Goal: Task Accomplishment & Management: Manage account settings

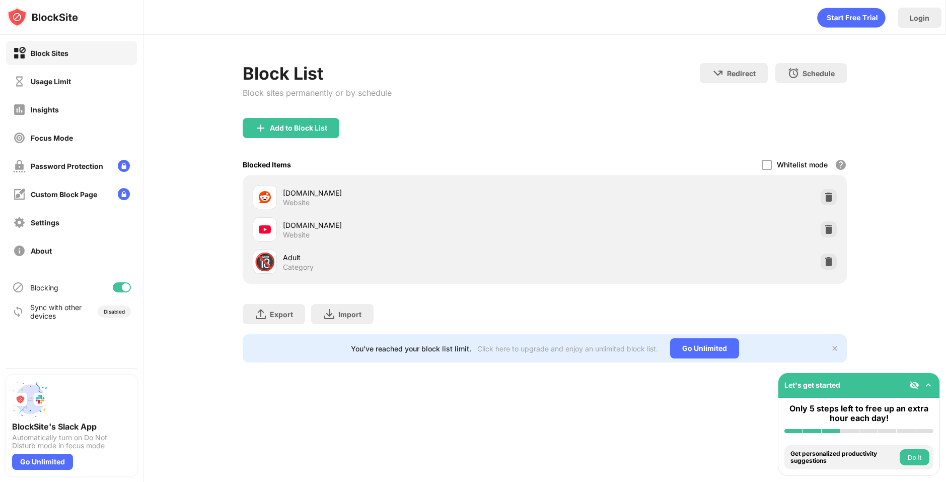
click at [831, 216] on div "youtube.com Website" at bounding box center [545, 229] width 592 height 32
click at [829, 226] on img at bounding box center [829, 229] width 10 height 10
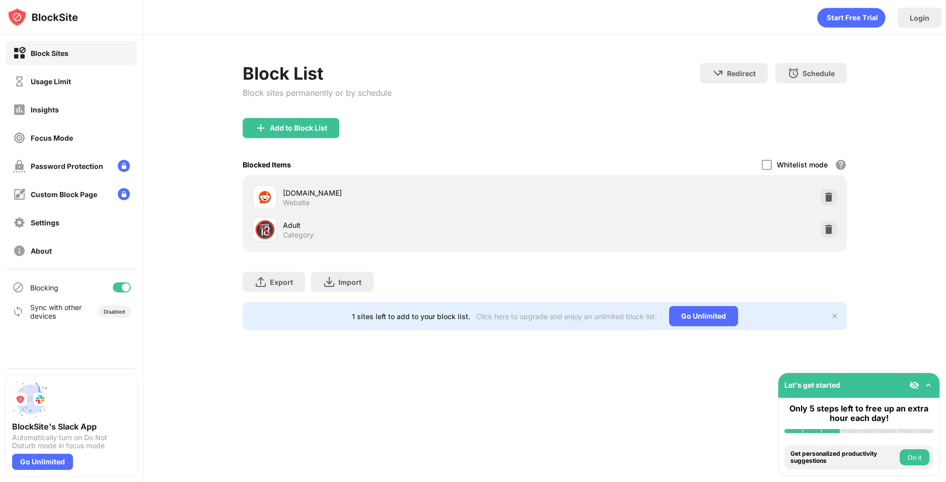
click at [67, 96] on div "Block Sites Usage Limit Insights Focus Mode Password Protection Custom Block Pa…" at bounding box center [71, 152] width 143 height 234
click at [59, 70] on div "Usage Limit" at bounding box center [71, 81] width 131 height 24
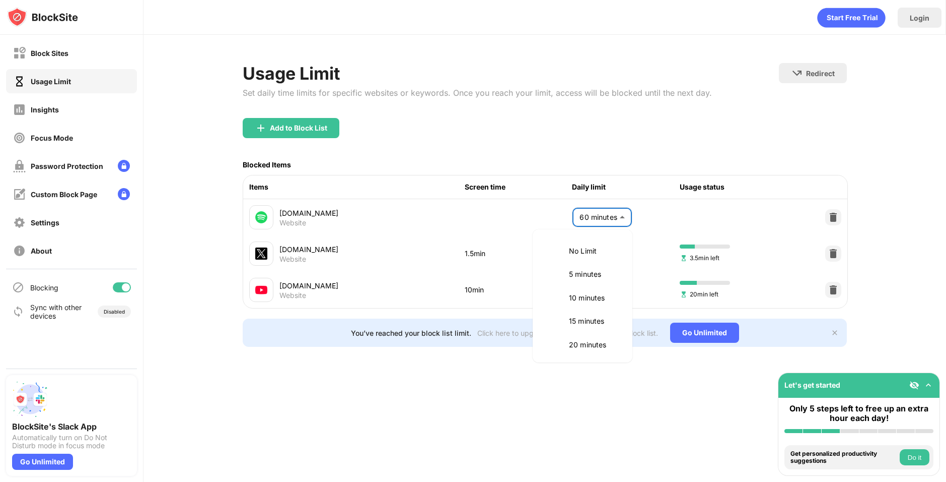
click at [603, 221] on body "Block Sites Usage Limit Insights Focus Mode Password Protection Custom Block Pa…" at bounding box center [473, 241] width 946 height 482
click at [775, 208] on div at bounding box center [473, 241] width 946 height 482
click at [835, 217] on img at bounding box center [834, 217] width 10 height 10
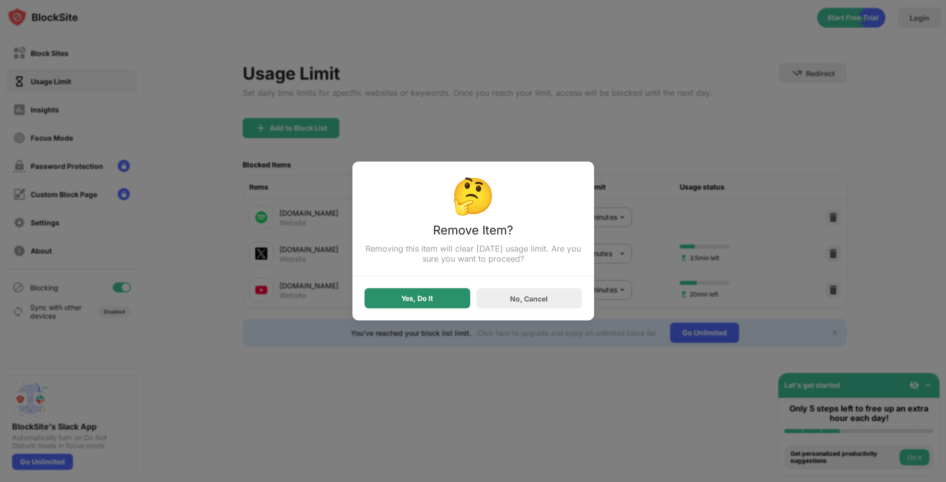
click at [425, 293] on div "Yes, Do It" at bounding box center [418, 298] width 106 height 20
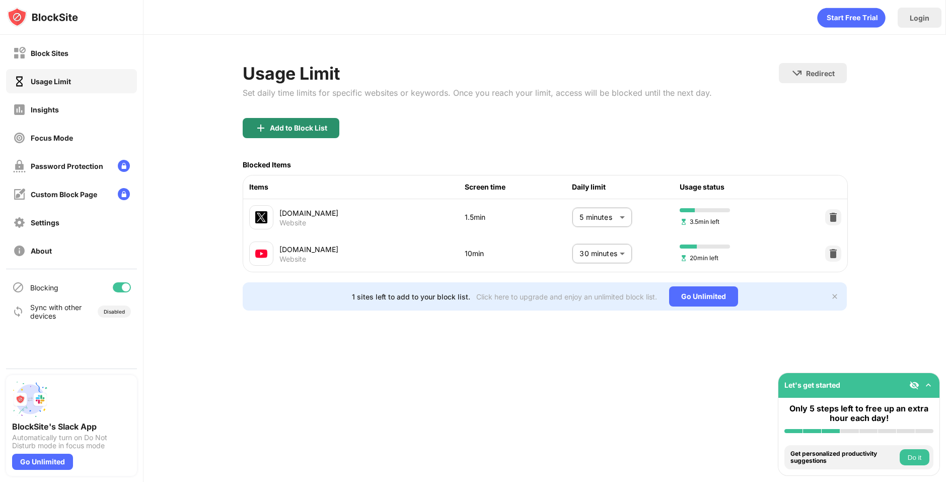
click at [308, 133] on div "Add to Block List" at bounding box center [291, 128] width 97 height 20
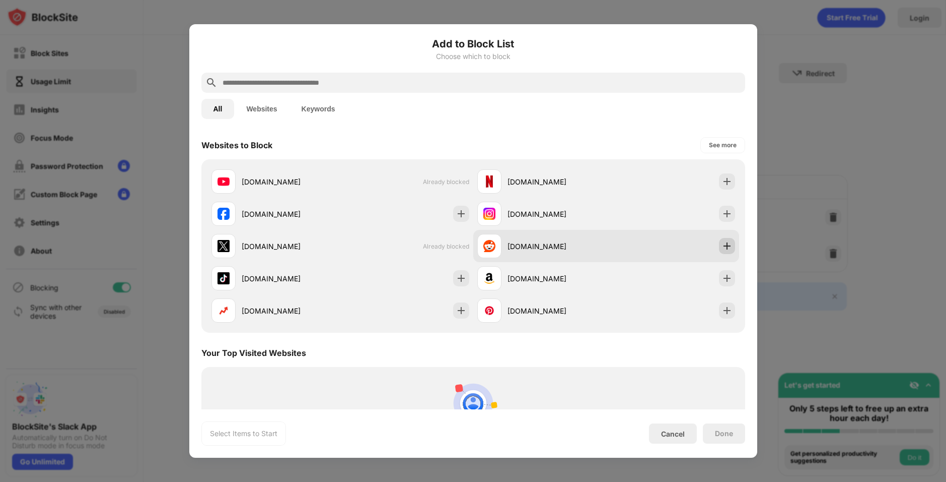
click at [724, 247] on img at bounding box center [727, 246] width 10 height 10
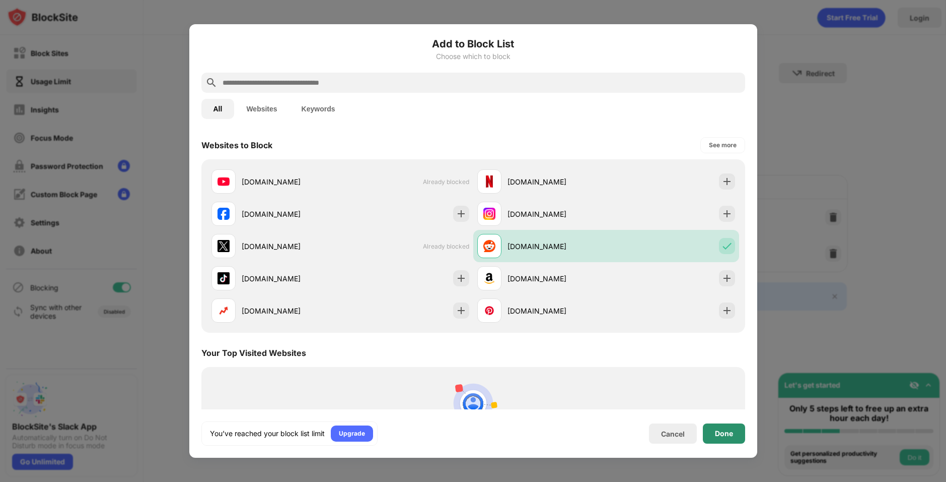
click at [722, 435] on div "Done" at bounding box center [724, 433] width 18 height 8
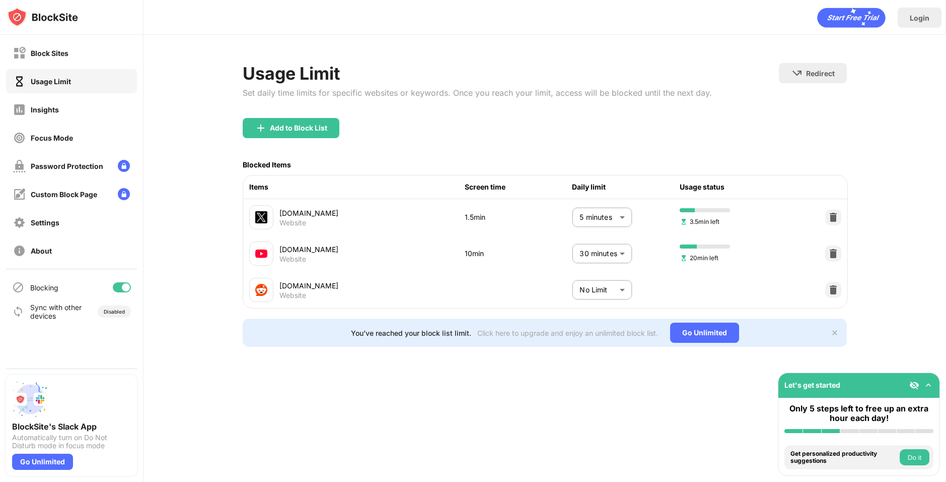
click at [609, 295] on body "Block Sites Usage Limit Insights Focus Mode Password Protection Custom Block Pa…" at bounding box center [473, 241] width 946 height 482
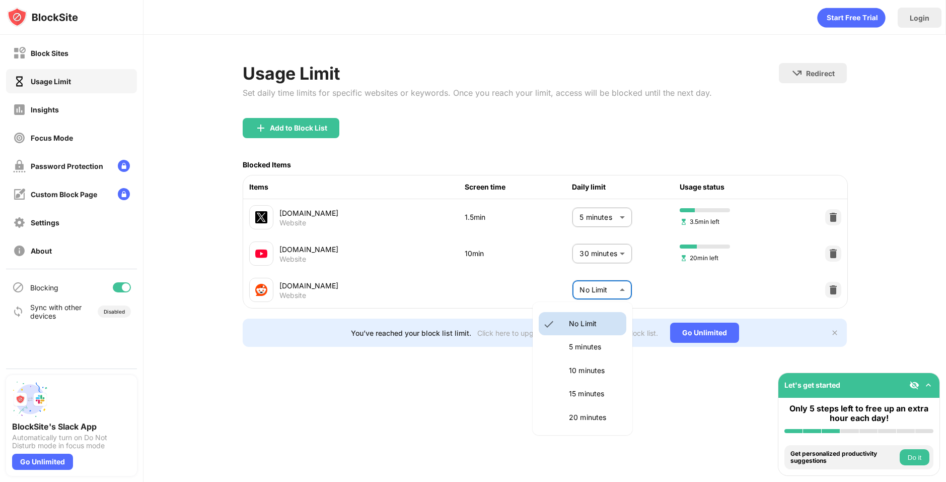
click at [594, 413] on p "20 minutes" at bounding box center [594, 417] width 51 height 11
type input "**"
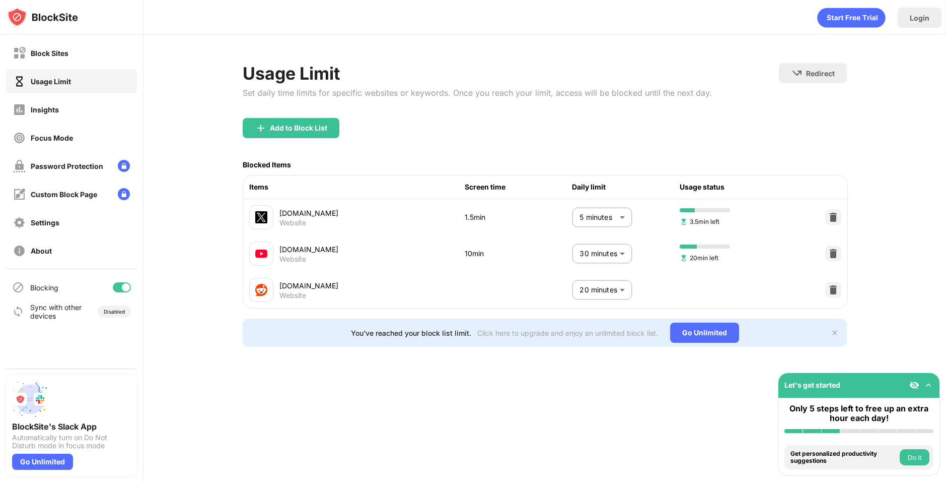
click at [798, 283] on div "reddit.com Website 20 minutes ** ​" at bounding box center [545, 289] width 604 height 36
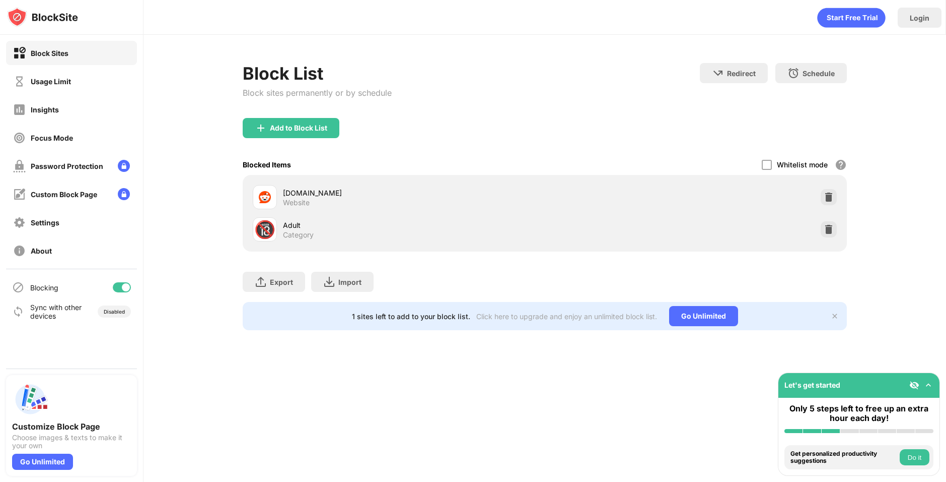
click at [830, 199] on img at bounding box center [829, 197] width 10 height 10
